Goal: Check status: Check status

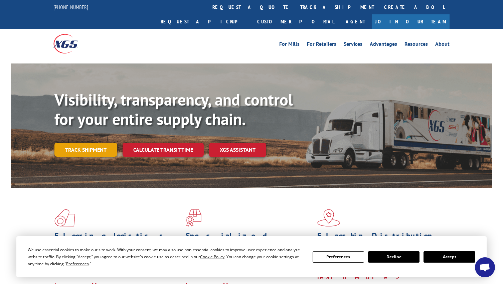
click at [87, 143] on link "Track shipment" at bounding box center [85, 150] width 63 height 14
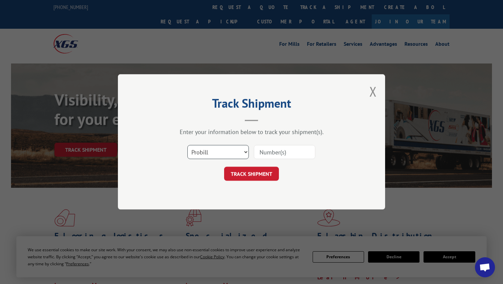
click at [215, 151] on select "Select category... Probill BOL PO" at bounding box center [217, 152] width 61 height 14
select select "bol"
click at [187, 145] on select "Select category... Probill BOL PO" at bounding box center [217, 152] width 61 height 14
click at [284, 152] on input at bounding box center [284, 152] width 61 height 14
type input "17346054"
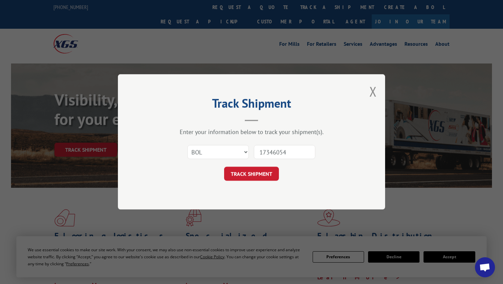
click at [260, 181] on div "Track Shipment Enter your information below to track your shipment(s). Select c…" at bounding box center [251, 141] width 267 height 135
click at [257, 173] on button "TRACK SHIPMENT" at bounding box center [251, 174] width 55 height 14
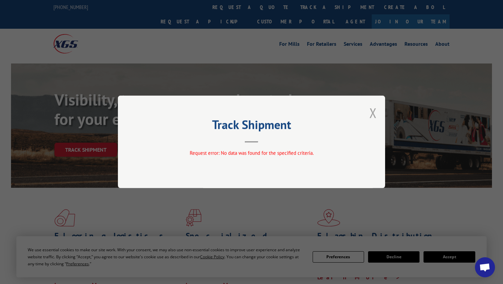
click at [374, 111] on button "Close modal" at bounding box center [373, 113] width 7 height 18
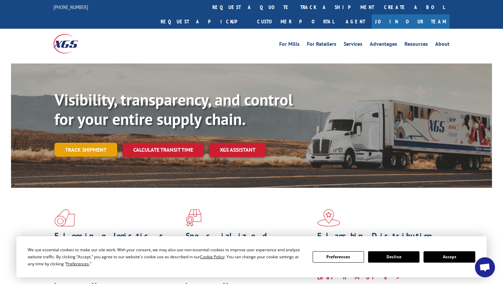
click at [100, 143] on link "Track shipment" at bounding box center [85, 150] width 63 height 14
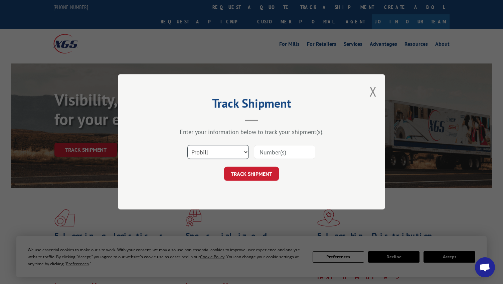
click at [245, 152] on select "Select category... Probill BOL PO" at bounding box center [217, 152] width 61 height 14
click at [266, 152] on input at bounding box center [284, 152] width 61 height 14
type input "17346054"
click at [259, 177] on button "TRACK SHIPMENT" at bounding box center [251, 174] width 55 height 14
